Goal: Task Accomplishment & Management: Complete application form

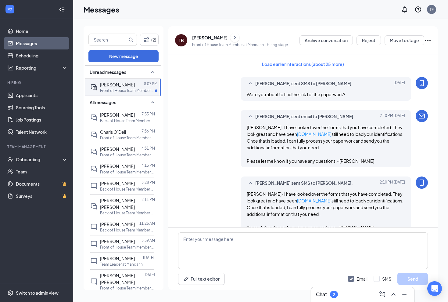
scroll to position [632, 0]
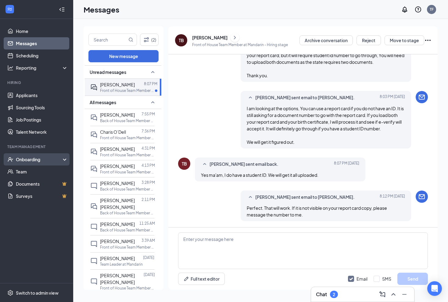
click at [28, 159] on div "Onboarding" at bounding box center [39, 159] width 47 height 6
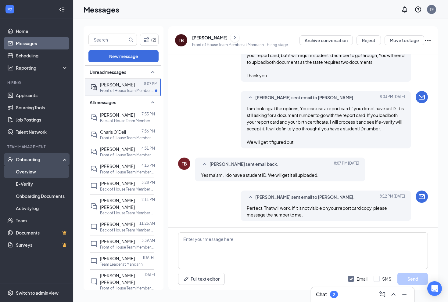
click at [26, 172] on link "Overview" at bounding box center [42, 171] width 52 height 12
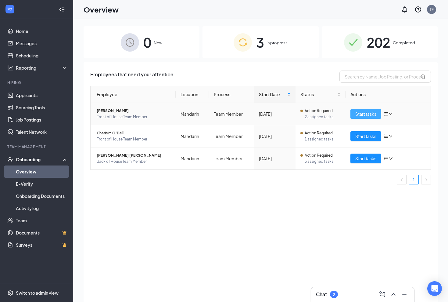
click at [367, 112] on span "Start tasks" at bounding box center [365, 113] width 21 height 7
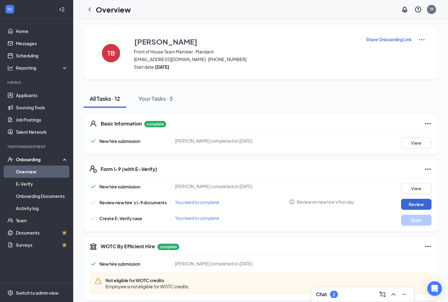
click at [412, 203] on button "Review" at bounding box center [416, 204] width 30 height 11
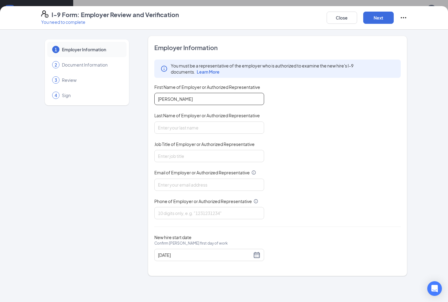
type input "[PERSON_NAME]"
type input "Manager"
paste input "[EMAIL_ADDRESS][DEMOGRAPHIC_DATA][DOMAIN_NAME]"
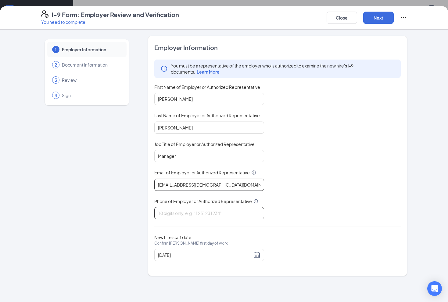
type input "[EMAIL_ADDRESS][DEMOGRAPHIC_DATA][DOMAIN_NAME]"
paste input "9042924668"
type input "9042924668"
click at [378, 21] on button "Next" at bounding box center [378, 18] width 30 height 12
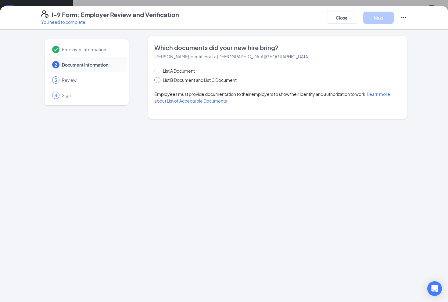
click at [159, 81] on span at bounding box center [157, 80] width 6 height 6
click at [159, 81] on input "List B Document and List C Document" at bounding box center [156, 79] width 4 height 4
radio input "true"
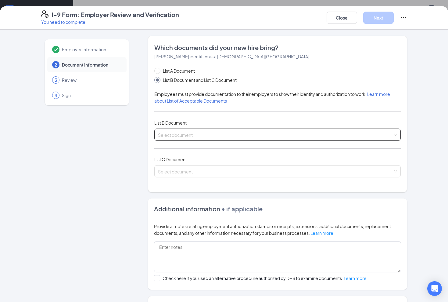
click at [220, 133] on input "search" at bounding box center [275, 133] width 235 height 9
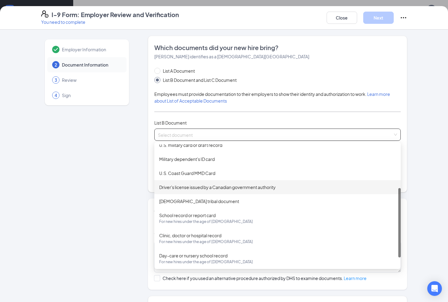
scroll to position [76, 0]
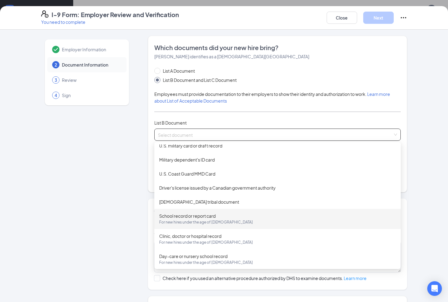
click at [197, 215] on div "School record or report card For new hires under the age of [DEMOGRAPHIC_DATA]" at bounding box center [277, 218] width 237 height 13
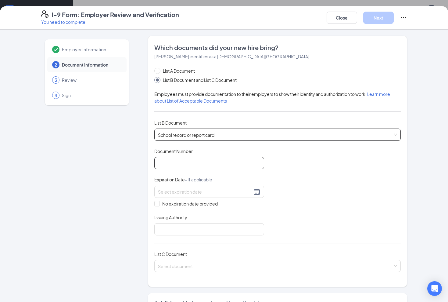
click at [177, 165] on input "Document Number" at bounding box center [209, 163] width 110 height 12
type input "12665576"
click at [158, 202] on input "No expiration date provided" at bounding box center [156, 203] width 4 height 4
checkbox input "true"
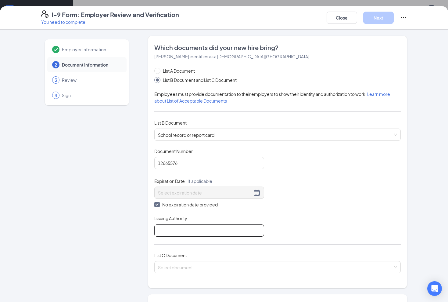
click at [164, 230] on input "Issuing Authority" at bounding box center [209, 230] width 110 height 12
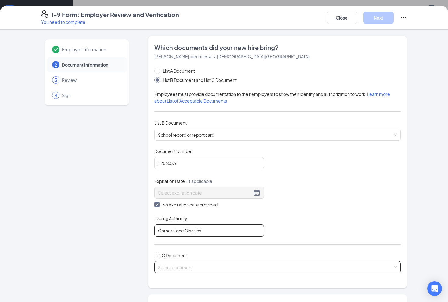
type input "Cornerstone Classical"
click at [163, 266] on input "search" at bounding box center [275, 265] width 235 height 9
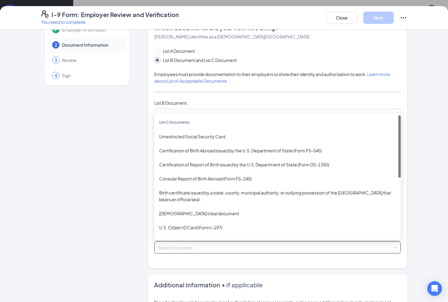
scroll to position [20, 0]
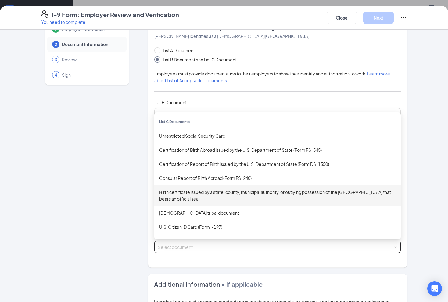
click at [182, 191] on div "Birth certificate issued by a state, county, municipal authority, or outlying p…" at bounding box center [277, 194] width 237 height 13
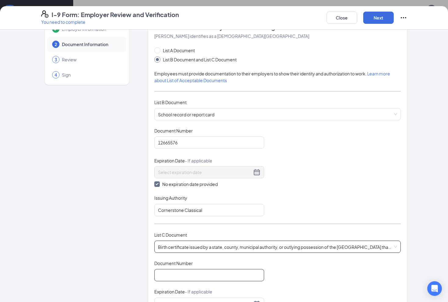
click at [179, 271] on input "Document Number" at bounding box center [209, 275] width 110 height 12
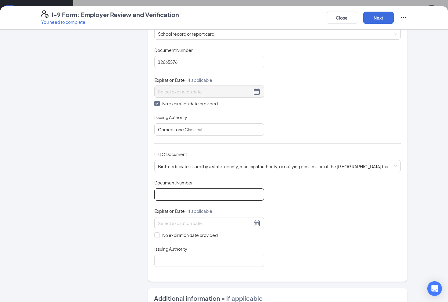
scroll to position [104, 0]
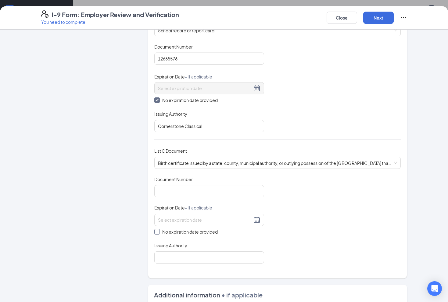
click at [158, 231] on input "No expiration date provided" at bounding box center [156, 231] width 4 height 4
checkbox input "true"
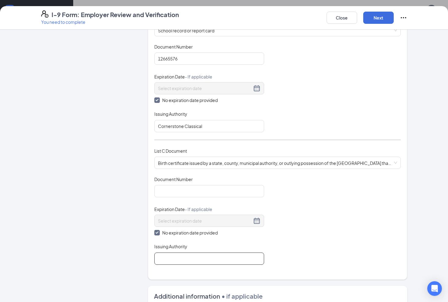
click at [172, 259] on input "Issuing Authority" at bounding box center [209, 258] width 110 height 12
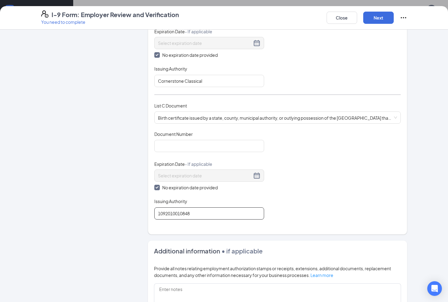
scroll to position [70, 0]
type input "1092010010848"
click at [381, 20] on button "Next" at bounding box center [378, 18] width 30 height 12
drag, startPoint x: 157, startPoint y: 212, endPoint x: 196, endPoint y: 209, distance: 39.4
click at [197, 210] on input "1092010010848" at bounding box center [209, 213] width 110 height 12
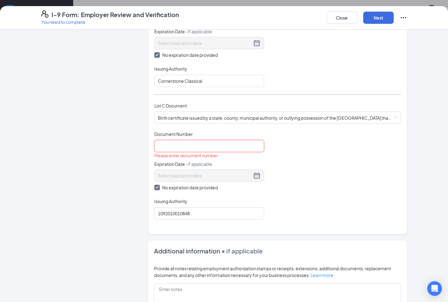
click at [175, 145] on input "Document Number" at bounding box center [209, 146] width 110 height 12
paste input "1092010010848"
type input "1092010010848"
click at [195, 209] on input "1092010010848" at bounding box center [209, 213] width 110 height 12
type input "1"
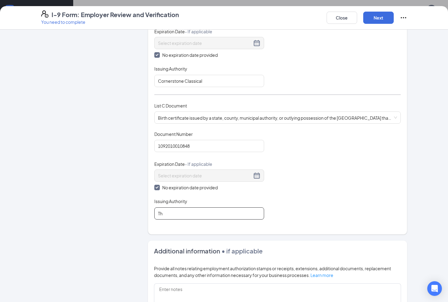
type input "T"
type input "State of [US_STATE]"
click at [384, 16] on button "Next" at bounding box center [378, 18] width 30 height 12
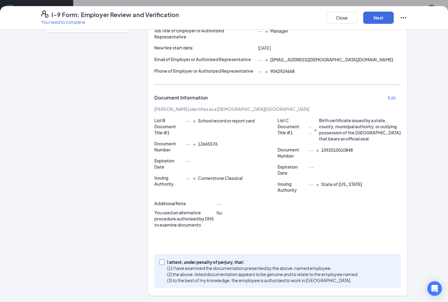
click at [161, 259] on input "I attest, under penalty of [PERSON_NAME], that: (1) I have examined the documen…" at bounding box center [161, 261] width 4 height 4
checkbox input "true"
click at [374, 18] on button "Next" at bounding box center [378, 18] width 30 height 12
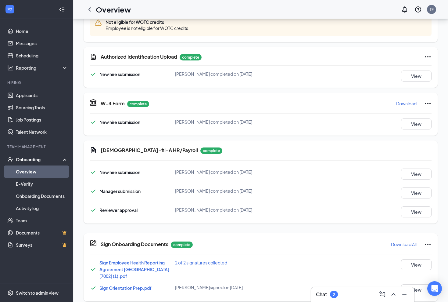
scroll to position [108, 0]
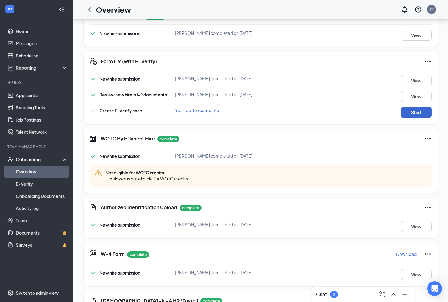
click at [417, 113] on button "Start" at bounding box center [416, 112] width 30 height 11
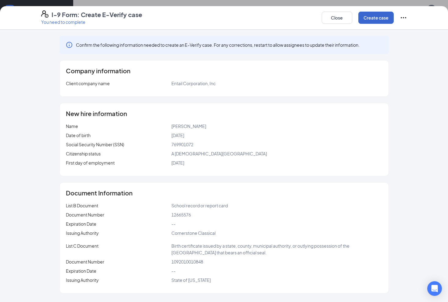
click at [382, 14] on button "Create case" at bounding box center [375, 18] width 35 height 12
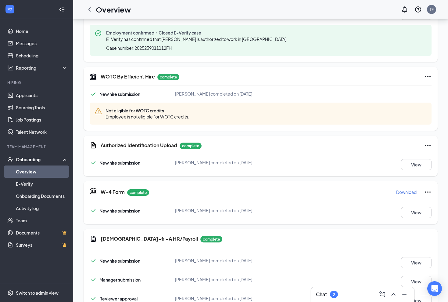
scroll to position [217, 0]
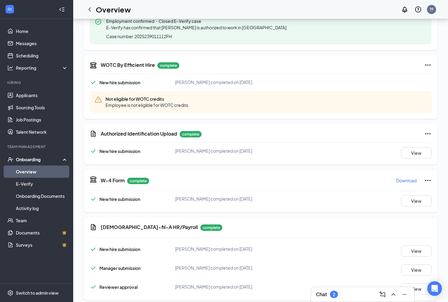
click at [42, 170] on link "Overview" at bounding box center [42, 171] width 52 height 12
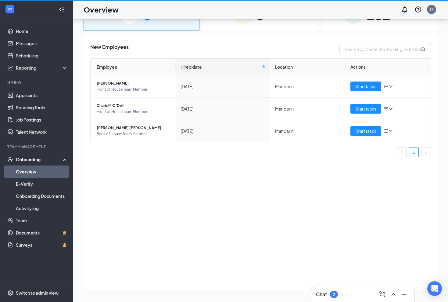
scroll to position [27, 0]
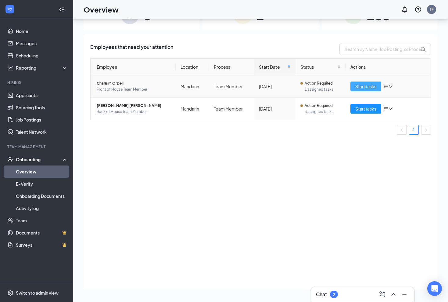
click at [365, 85] on span "Start tasks" at bounding box center [365, 86] width 21 height 7
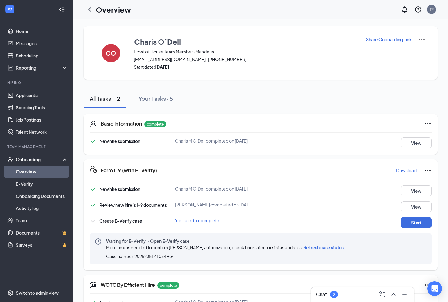
click at [313, 248] on span "Refresh case status" at bounding box center [323, 246] width 40 height 5
click at [38, 44] on link "Messages" at bounding box center [42, 43] width 52 height 12
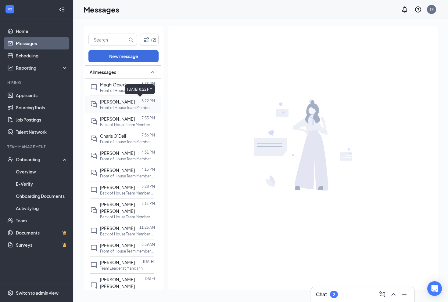
click at [142, 102] on p "8:22 PM" at bounding box center [148, 100] width 13 height 5
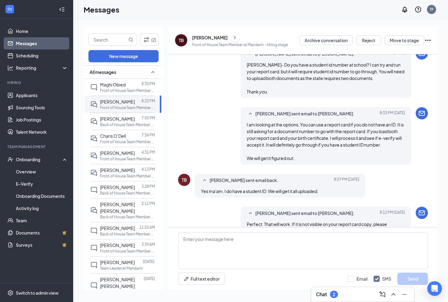
scroll to position [592, 0]
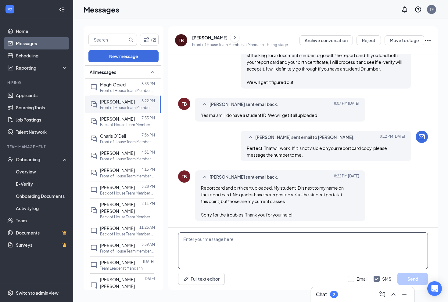
click at [204, 245] on textarea at bounding box center [303, 250] width 250 height 37
click at [184, 239] on textarea "Your paperwork has been processed. I will send you additional information [DATE…" at bounding box center [303, 250] width 250 height 37
type textarea "Thank you! Your paperwork has been processed. I will send you additional inform…"
click at [378, 278] on icon "Checkmark" at bounding box center [376, 278] width 5 height 5
click at [378, 278] on input "SMS" at bounding box center [383, 278] width 18 height 6
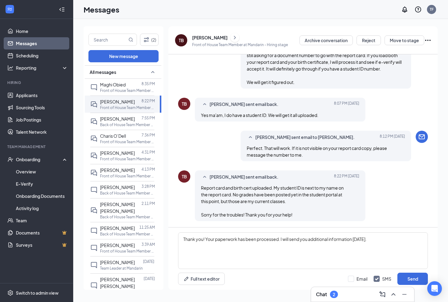
checkbox input "false"
click at [349, 280] on div at bounding box center [351, 278] width 6 height 6
click at [349, 280] on input "Email" at bounding box center [358, 278] width 20 height 6
checkbox input "true"
click at [412, 280] on button "Send" at bounding box center [412, 278] width 30 height 12
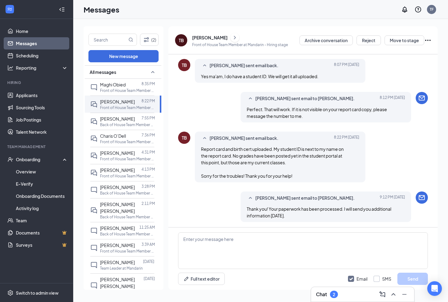
scroll to position [632, 0]
